Goal: Task Accomplishment & Management: Use online tool/utility

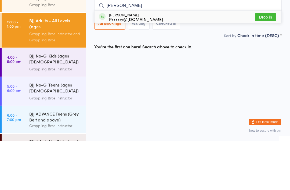
type input "[PERSON_NAME]"
click at [127, 66] on div "P•••••y@[DOMAIN_NAME]" at bounding box center [136, 68] width 54 height 4
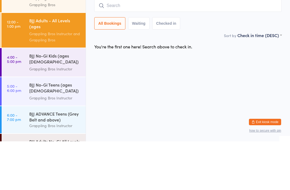
click at [125, 48] on input "search" at bounding box center [188, 54] width 188 height 12
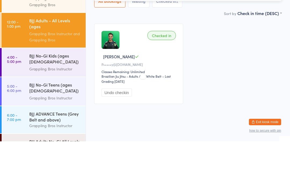
type input "Vitor"
click at [126, 44] on div "M•••••••••••••••••l@[DOMAIN_NAME]" at bounding box center [147, 46] width 77 height 4
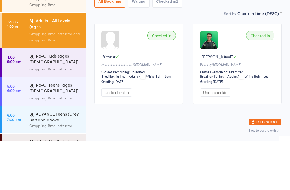
click at [36, 101] on div "BJJ No-Gi Kids (ages [DEMOGRAPHIC_DATA]) *INVITATION ONLY" at bounding box center [55, 107] width 52 height 13
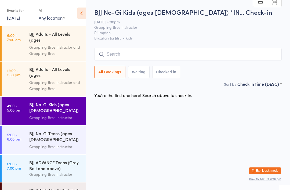
click at [42, 163] on div "BJJ ADVANCE Teens (Grey Belt and above)" at bounding box center [55, 165] width 52 height 12
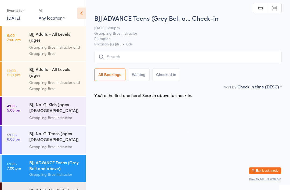
click at [117, 52] on input "search" at bounding box center [188, 57] width 188 height 12
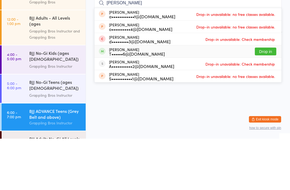
type input "[PERSON_NAME]"
click at [109, 99] on div "[PERSON_NAME] T••••••6@[DOMAIN_NAME]" at bounding box center [137, 103] width 56 height 9
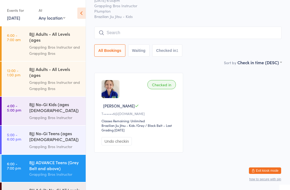
click at [24, 83] on link "12:00 - 1:00 pm BJJ Adults - All Levels (ages [DEMOGRAPHIC_DATA]+) Grappling Br…" at bounding box center [44, 79] width 84 height 35
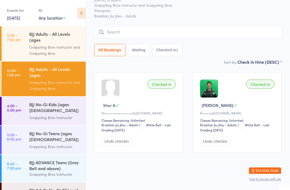
click at [30, 112] on div "BJJ No-Gi Kids (ages [DEMOGRAPHIC_DATA]) *INVITATION ONLY" at bounding box center [55, 107] width 52 height 13
